Goal: Find specific page/section: Find specific page/section

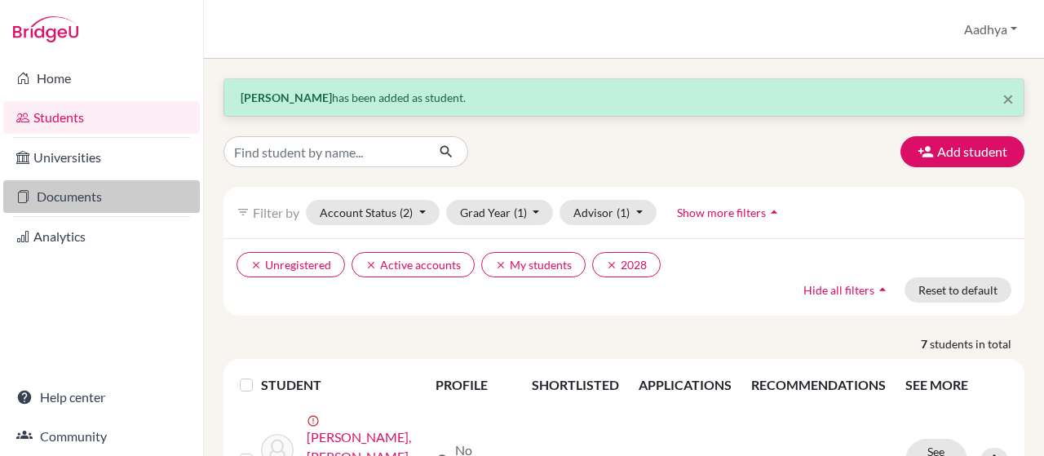
click at [94, 196] on link "Documents" at bounding box center [101, 196] width 197 height 33
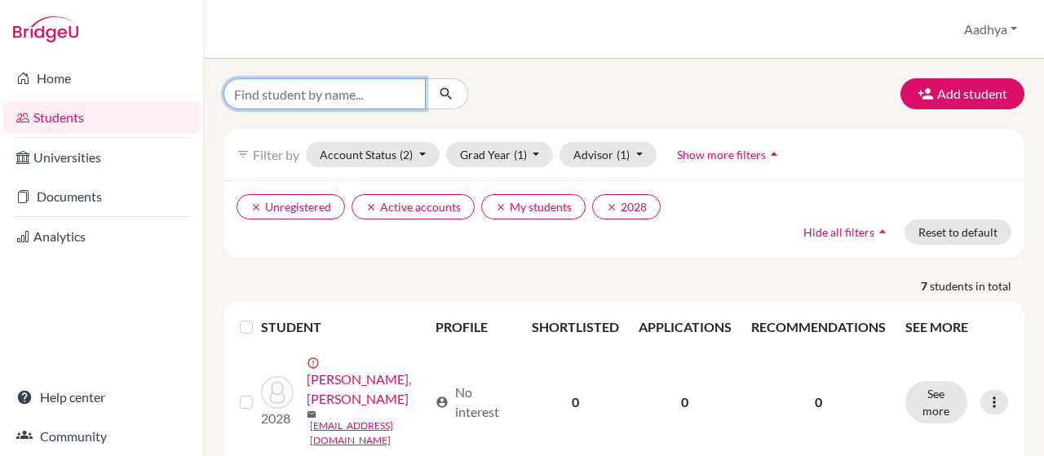
click at [385, 102] on input "Find student by name..." at bounding box center [324, 93] width 202 height 31
type input "SHEVIN"
click button "submit" at bounding box center [446, 93] width 43 height 31
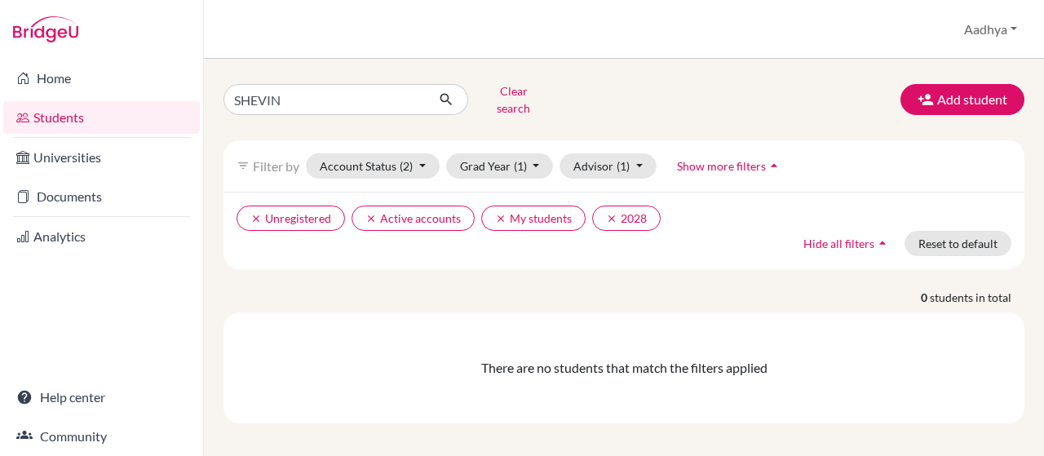
click at [69, 126] on link "Students" at bounding box center [101, 117] width 197 height 33
